Goal: Task Accomplishment & Management: Manage account settings

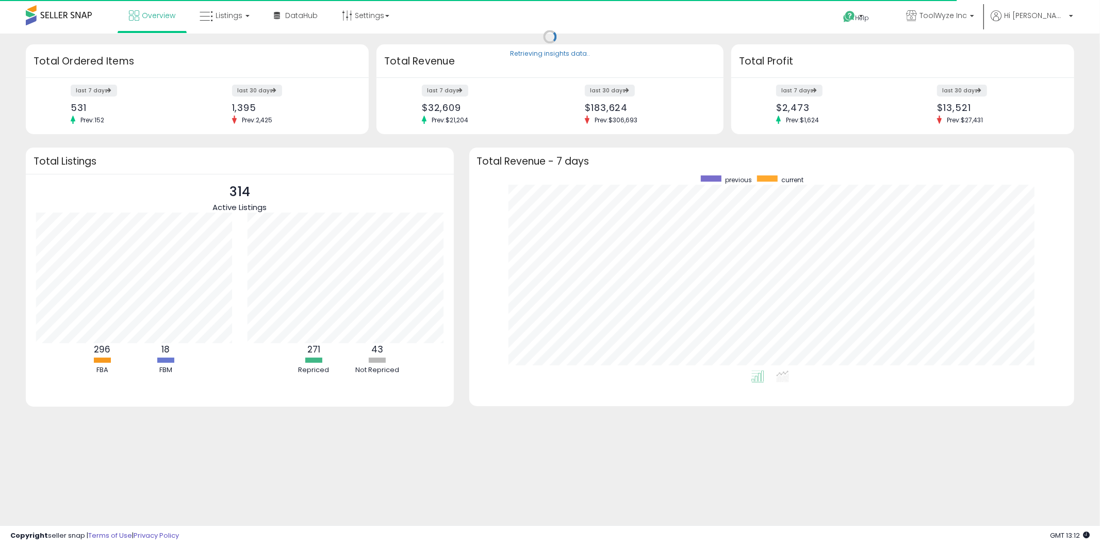
scroll to position [194, 585]
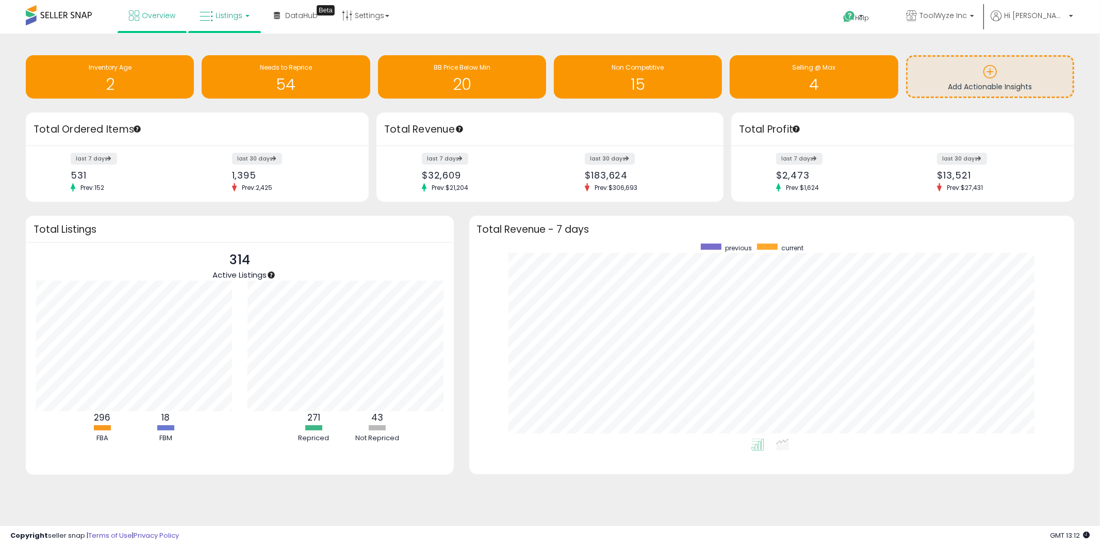
click at [207, 21] on icon at bounding box center [206, 16] width 13 height 13
click at [212, 49] on icon at bounding box center [232, 50] width 45 height 13
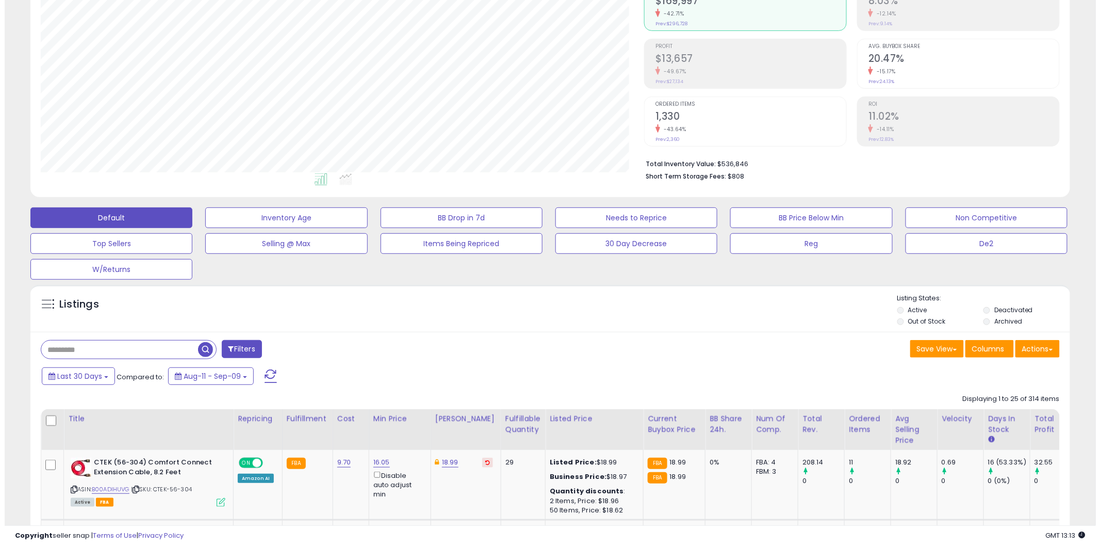
scroll to position [114, 0]
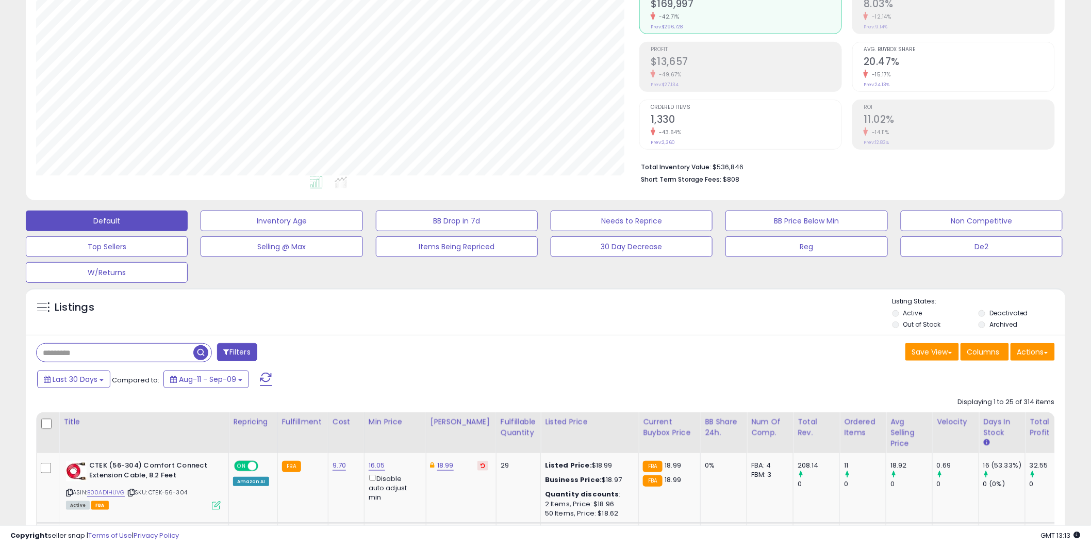
click at [128, 359] on input "text" at bounding box center [115, 352] width 157 height 18
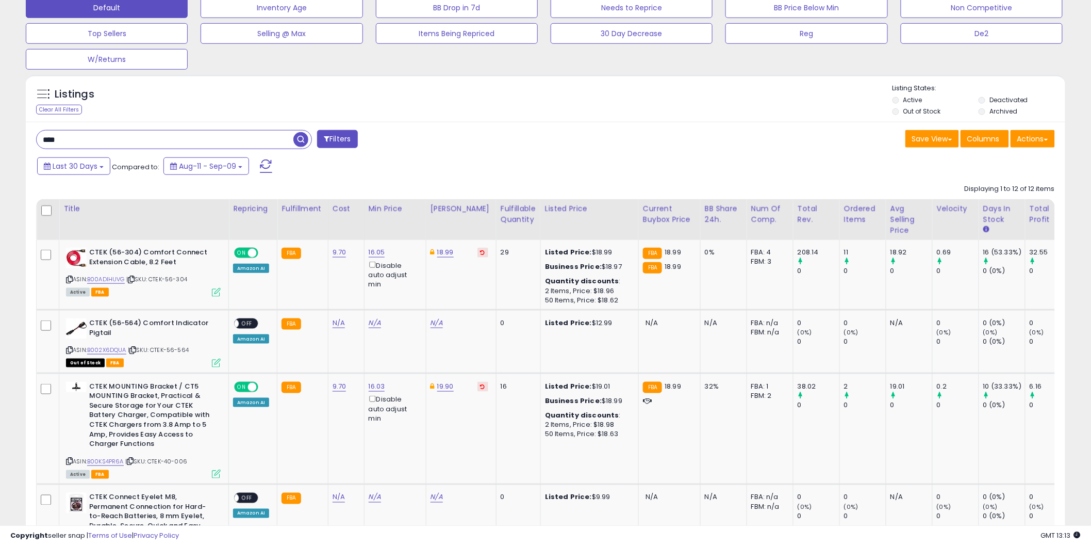
scroll to position [0, 0]
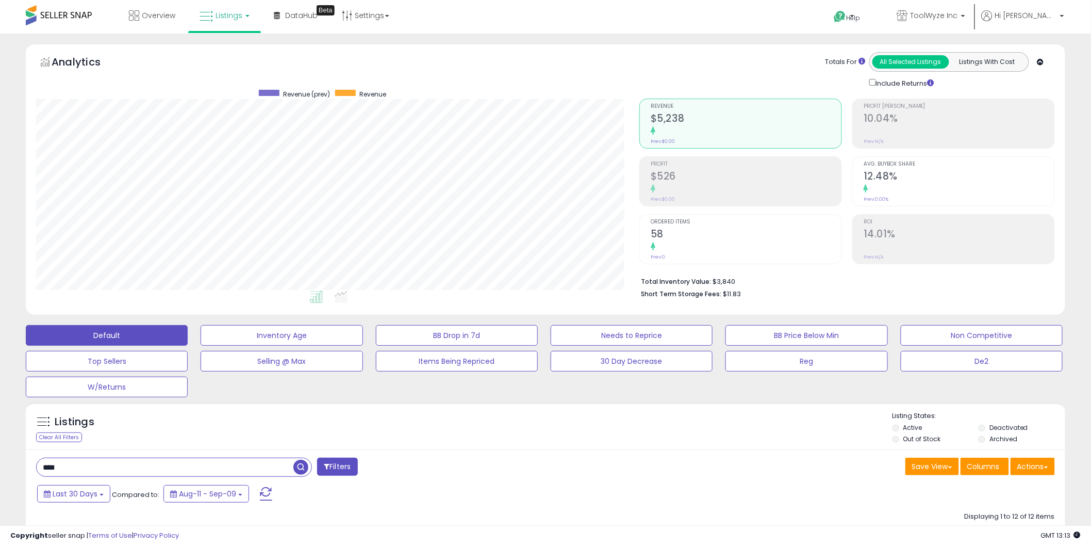
drag, startPoint x: 96, startPoint y: 459, endPoint x: -2, endPoint y: 476, distance: 99.5
click at [0, 476] on html "Unable to login Retrieving listings data.. has not yet accepted the Terms of Us…" at bounding box center [545, 273] width 1091 height 546
type input "****"
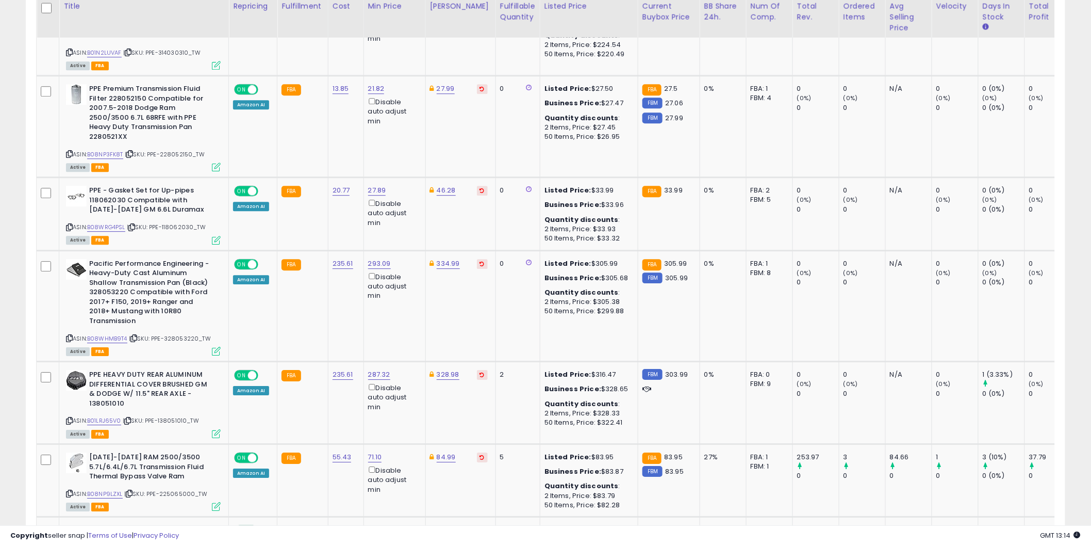
scroll to position [1146, 0]
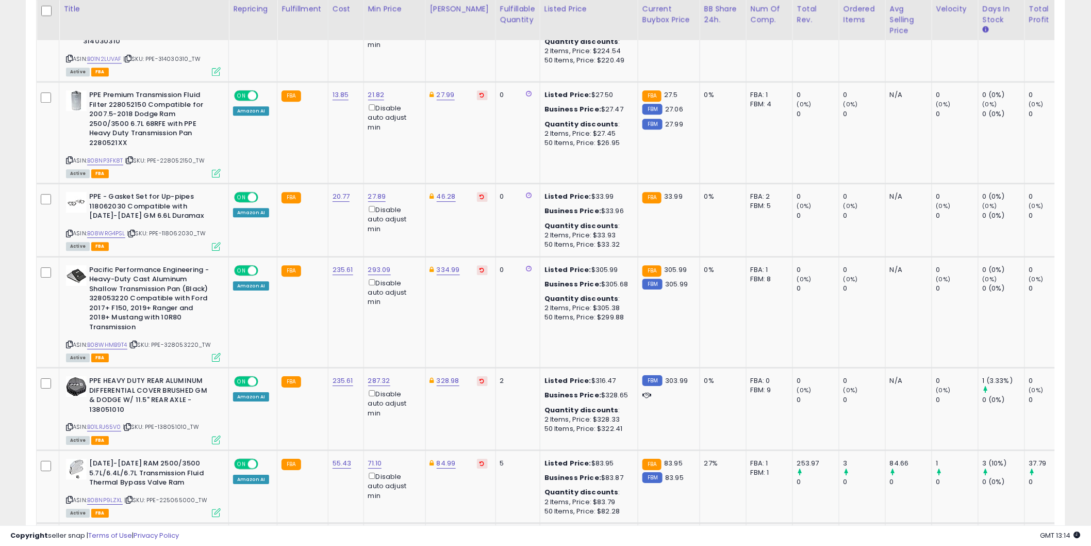
drag, startPoint x: 681, startPoint y: 514, endPoint x: 703, endPoint y: 511, distance: 22.3
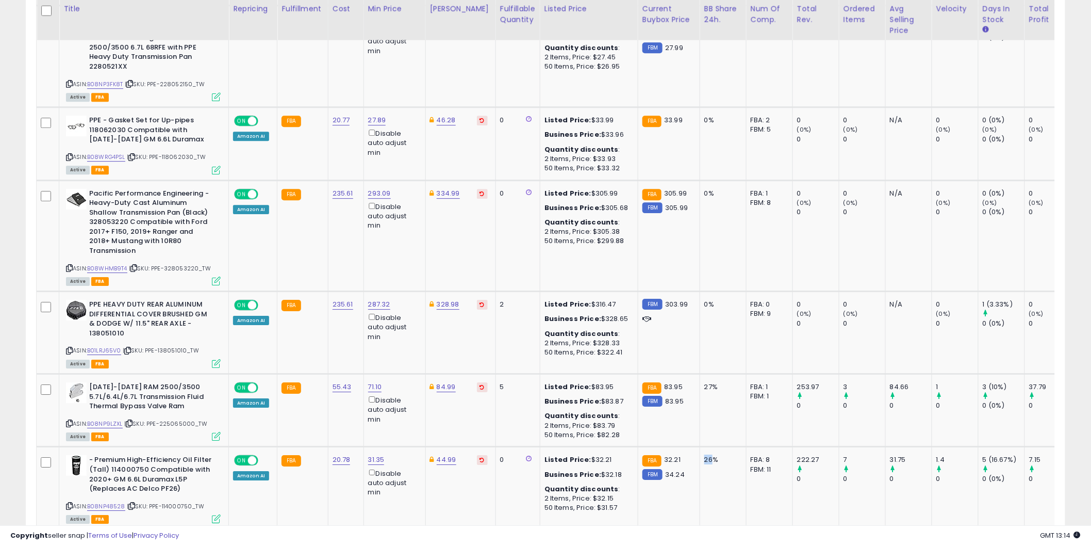
scroll to position [0, 0]
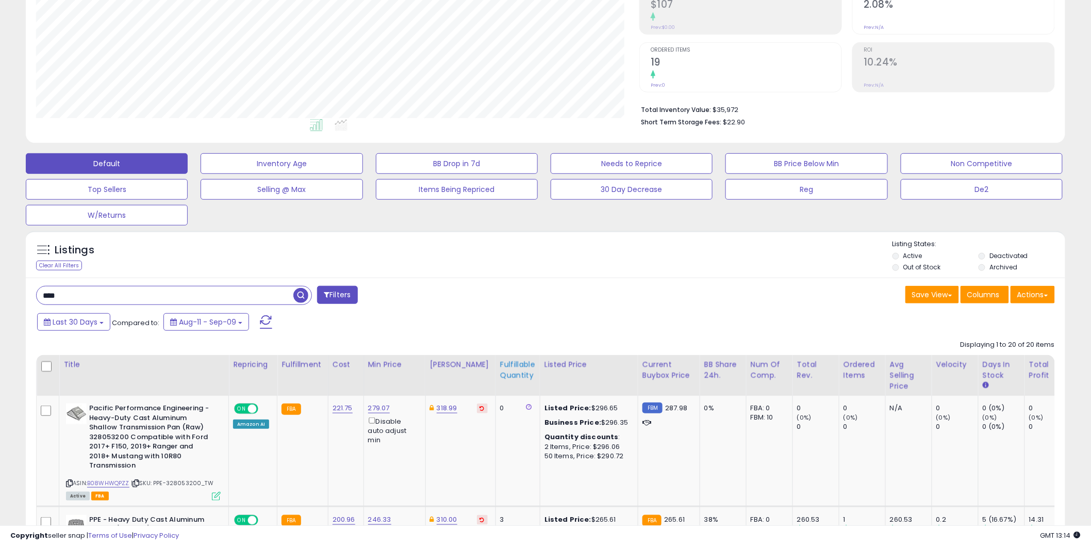
drag, startPoint x: 533, startPoint y: 357, endPoint x: 528, endPoint y: 365, distance: 10.0
click at [540, 362] on th "Listed Price" at bounding box center [589, 375] width 98 height 41
click at [518, 370] on div "Fulfillable Quantity" at bounding box center [518, 370] width 36 height 22
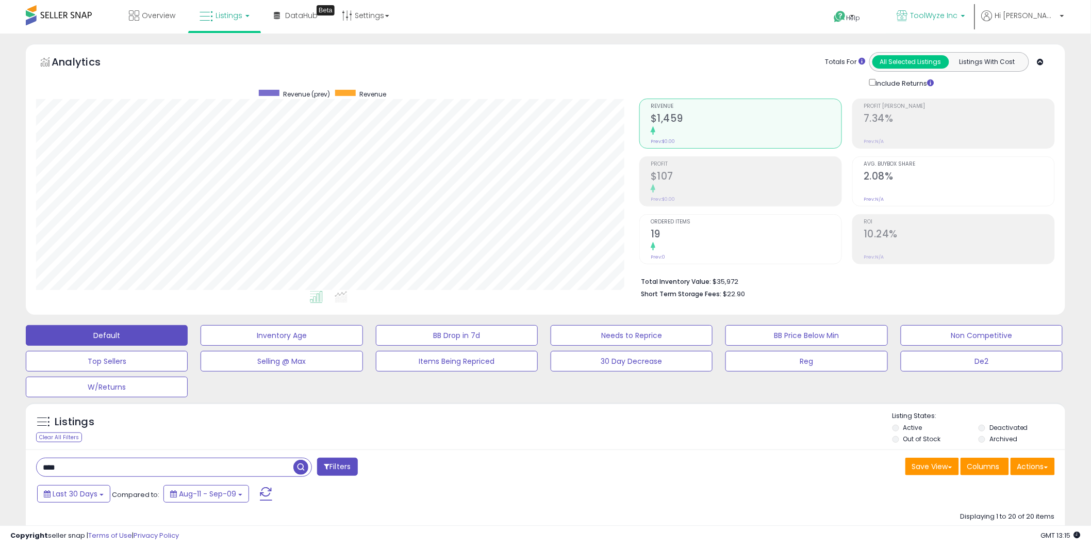
click at [949, 15] on p "ToolWyze Inc" at bounding box center [931, 16] width 68 height 13
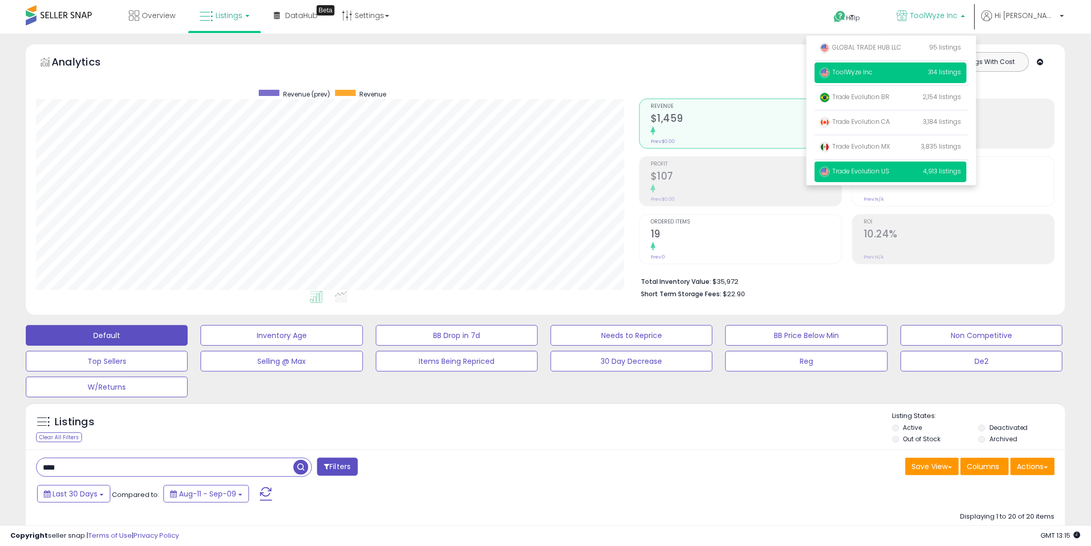
click at [903, 166] on p "Trade Evolution US 4,913 listings" at bounding box center [891, 171] width 152 height 21
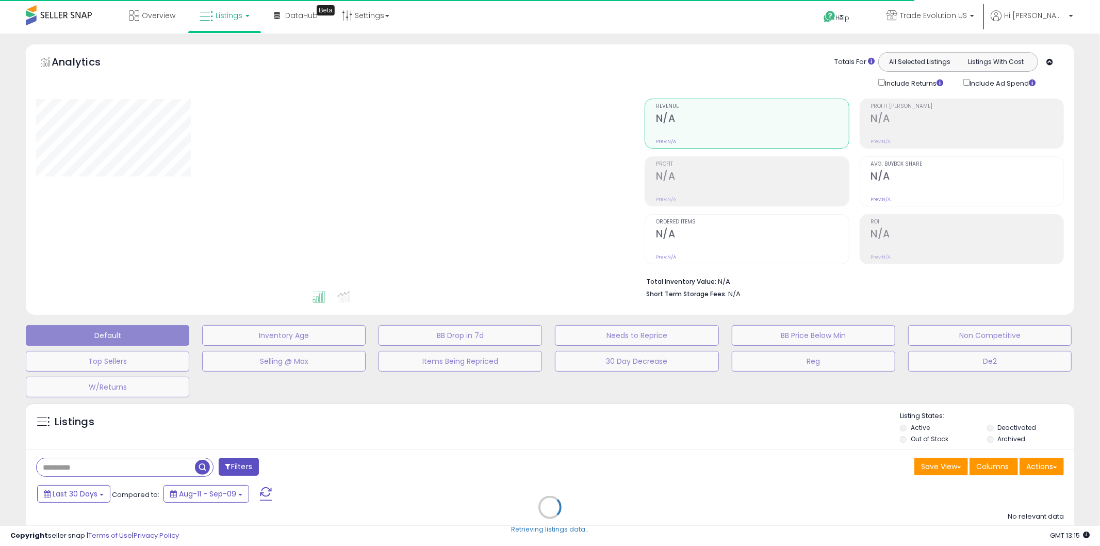
type input "**********"
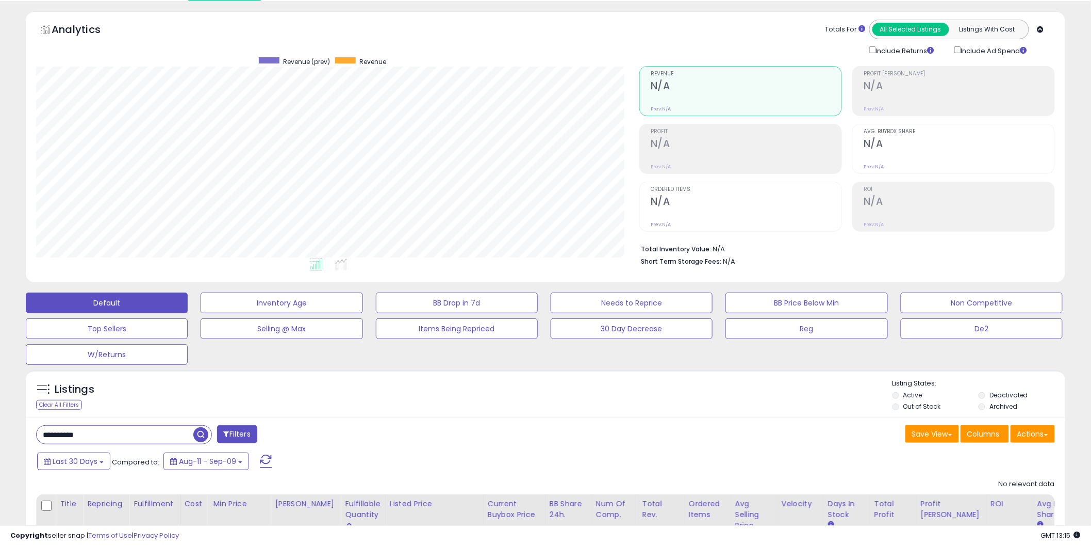
scroll to position [110, 0]
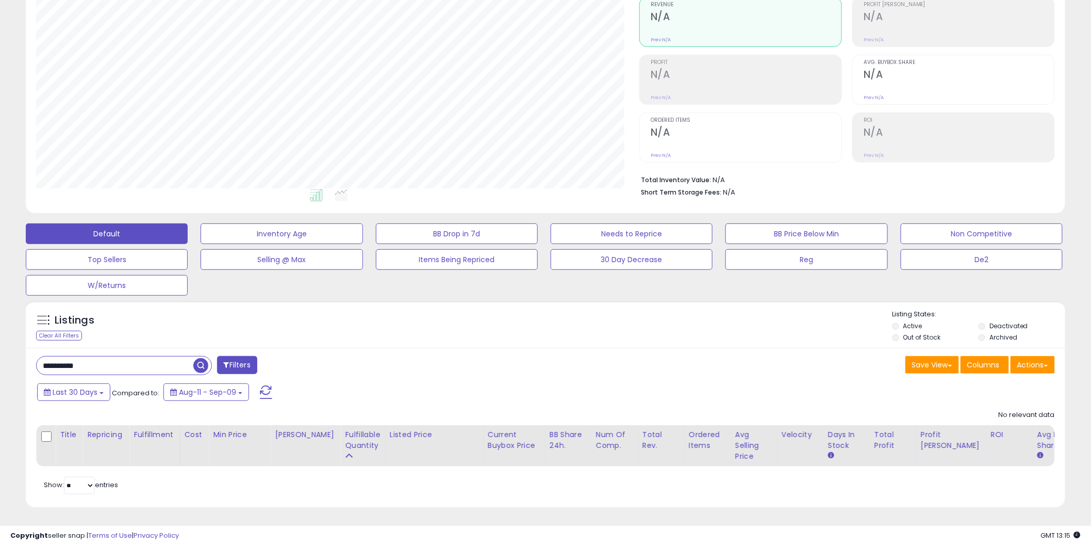
click at [96, 367] on div "**********" at bounding box center [124, 365] width 176 height 19
click at [69, 359] on input "**********" at bounding box center [117, 365] width 161 height 18
click at [69, 359] on input "**********" at bounding box center [165, 365] width 257 height 18
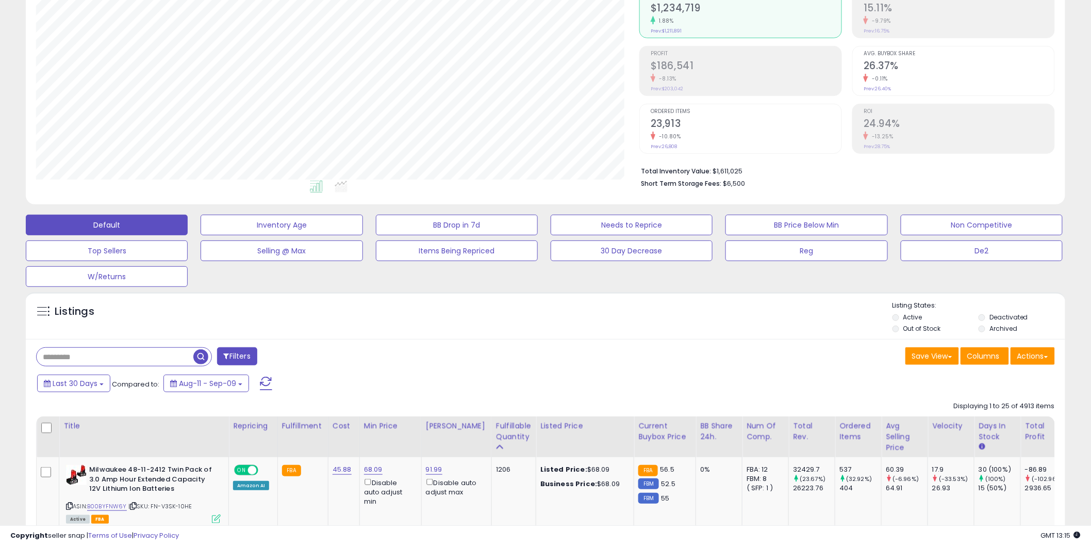
scroll to position [0, 0]
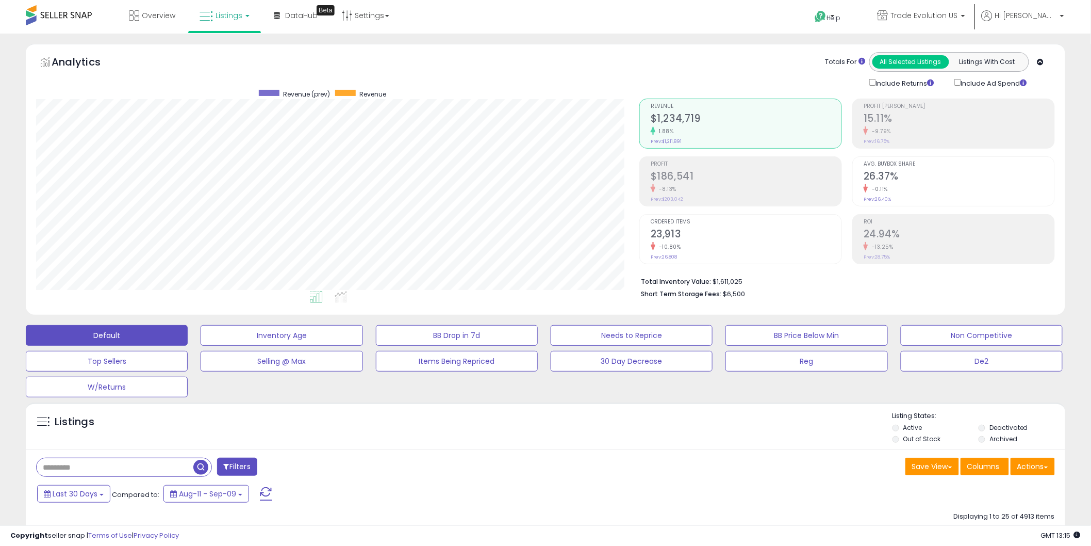
drag, startPoint x: 627, startPoint y: 142, endPoint x: 326, endPoint y: 396, distance: 393.8
click at [958, 15] on span "Trade Evolution US" at bounding box center [924, 15] width 67 height 10
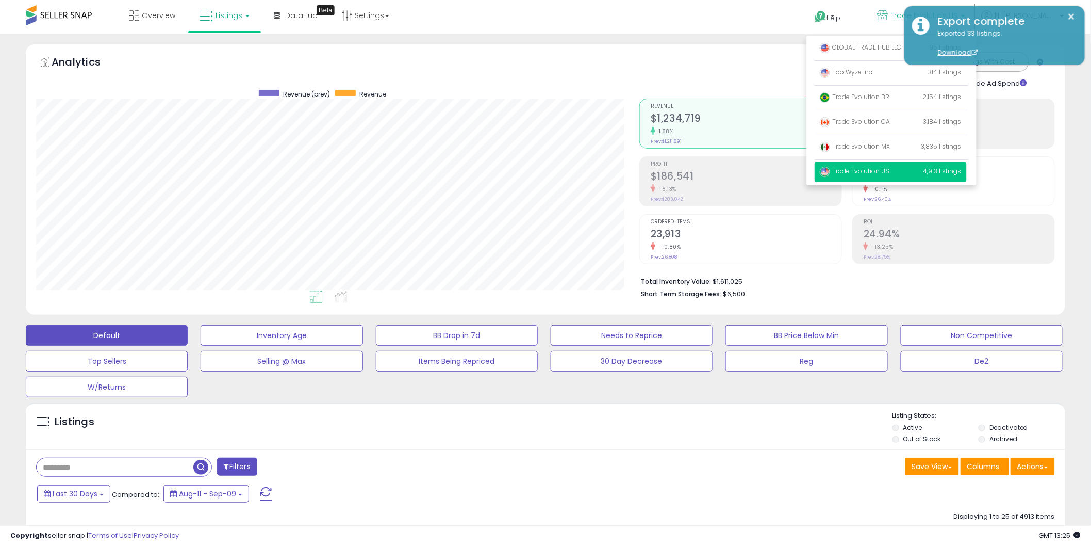
click at [560, 506] on div "Last 30 Days Compared to: Aug-11 - Sep-09" at bounding box center [417, 494] width 764 height 23
